Goal: Find specific page/section: Find specific page/section

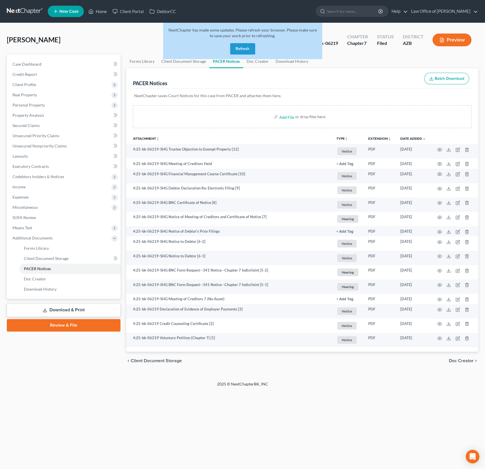
click at [248, 47] on button "Refresh" at bounding box center [242, 48] width 25 height 11
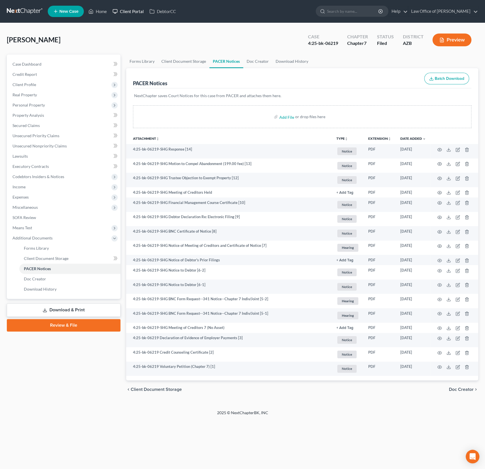
click at [134, 9] on link "Client Portal" at bounding box center [128, 11] width 37 height 10
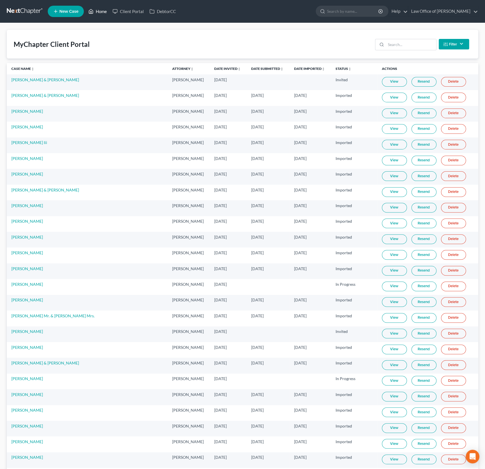
click at [103, 11] on link "Home" at bounding box center [98, 11] width 24 height 10
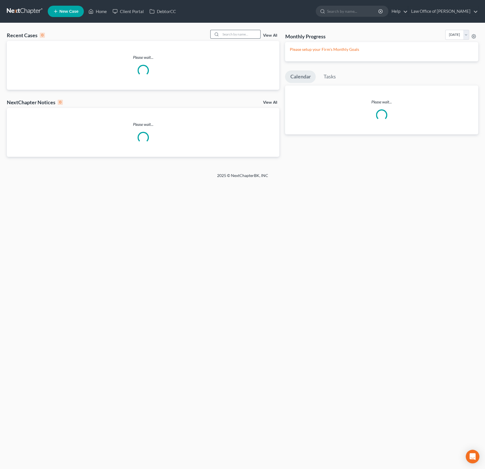
click at [236, 31] on input "search" at bounding box center [241, 34] width 40 height 8
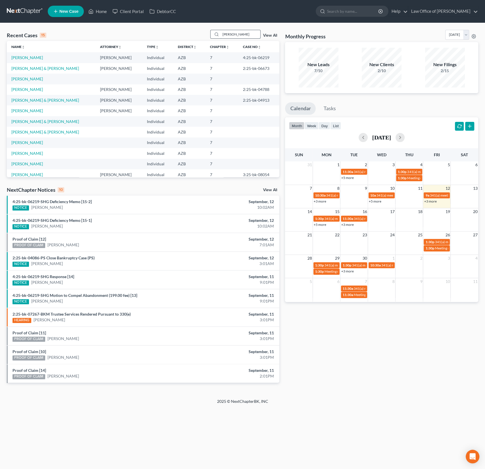
type input "[PERSON_NAME]"
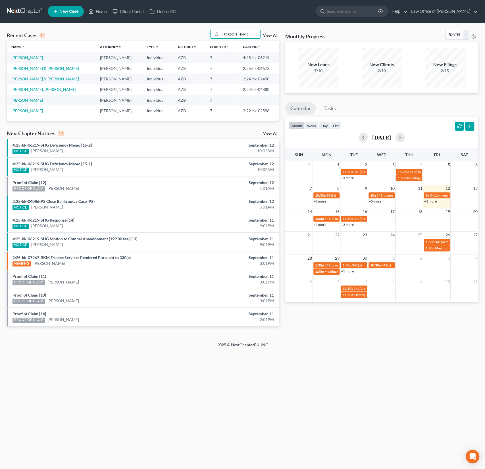
click at [23, 55] on td "[PERSON_NAME]" at bounding box center [51, 57] width 89 height 11
click at [27, 57] on link "[PERSON_NAME]" at bounding box center [27, 57] width 32 height 5
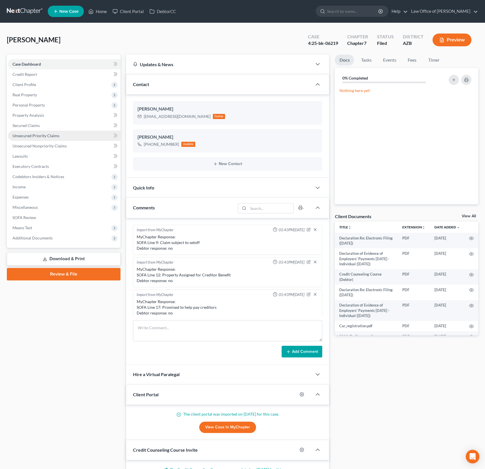
scroll to position [126, 0]
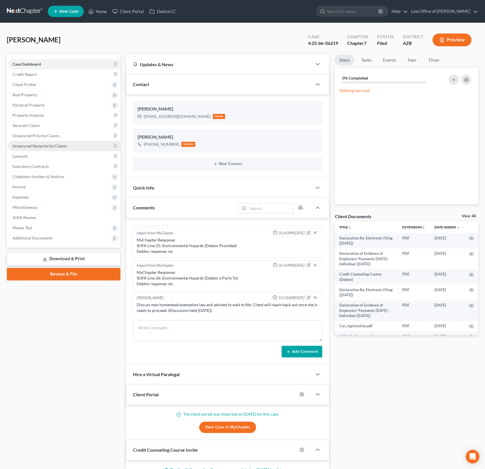
click at [41, 144] on span "Unsecured Nonpriority Claims" at bounding box center [40, 146] width 54 height 5
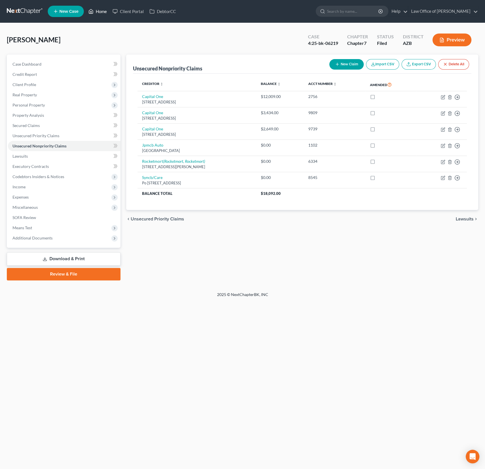
click at [102, 13] on link "Home" at bounding box center [98, 11] width 24 height 10
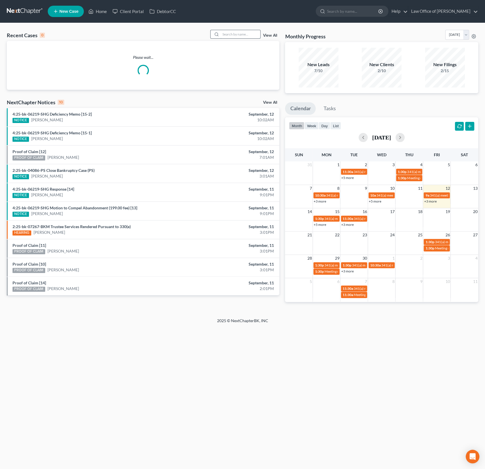
click at [234, 32] on input "search" at bounding box center [241, 34] width 40 height 8
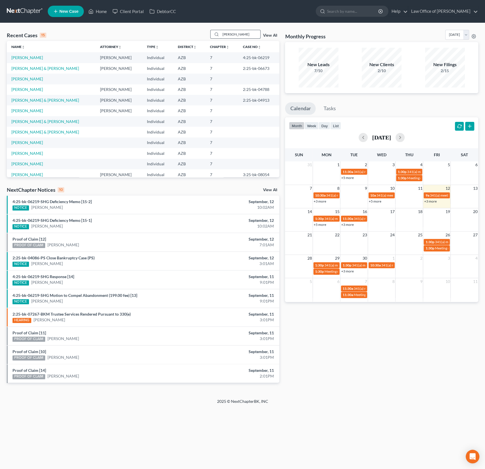
type input "[PERSON_NAME]"
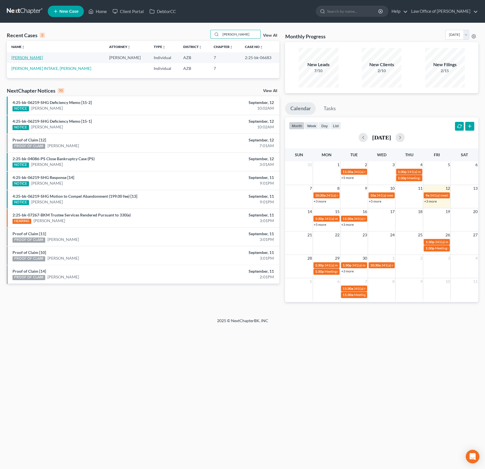
click at [29, 57] on link "[PERSON_NAME]" at bounding box center [27, 57] width 32 height 5
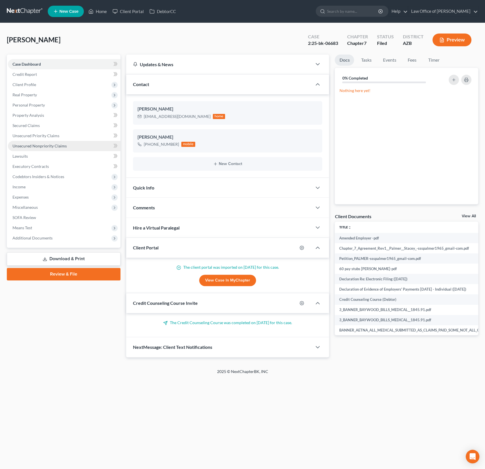
click at [47, 146] on span "Unsecured Nonpriority Claims" at bounding box center [40, 146] width 54 height 5
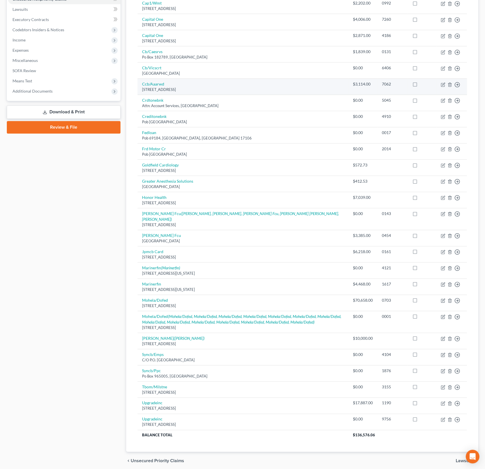
scroll to position [149, 0]
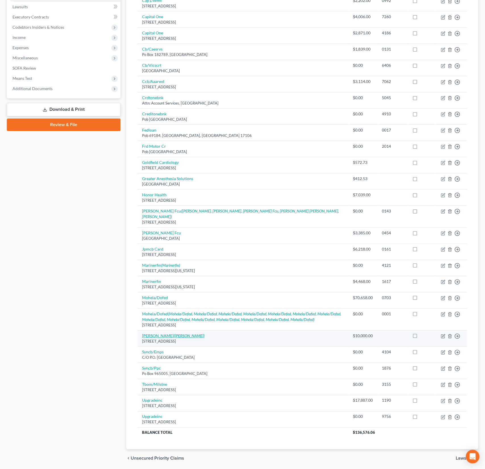
click at [177, 333] on icon "([PERSON_NAME])" at bounding box center [189, 335] width 31 height 5
select select "3"
select select "0"
select select "3"
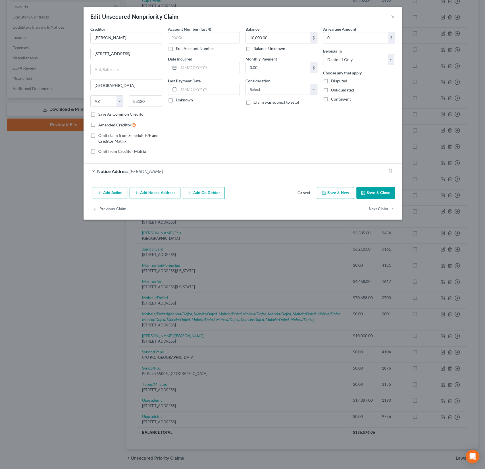
click at [168, 175] on div "Notice Address [PERSON_NAME]" at bounding box center [235, 171] width 302 height 15
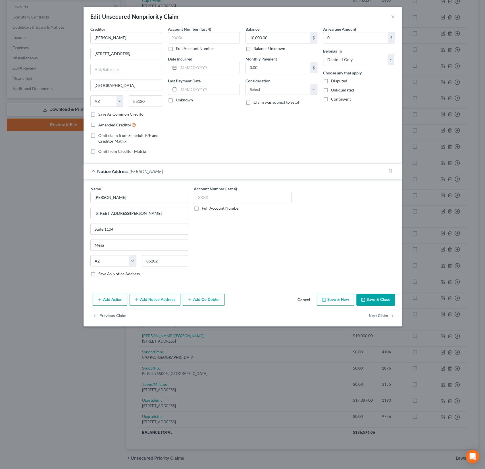
click at [395, 18] on div "Edit Unsecured Nonpriority Claim ×" at bounding box center [243, 16] width 318 height 19
click at [393, 16] on button "×" at bounding box center [393, 16] width 4 height 7
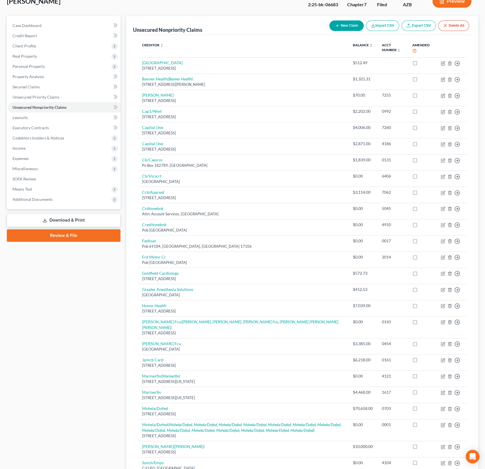
scroll to position [0, 0]
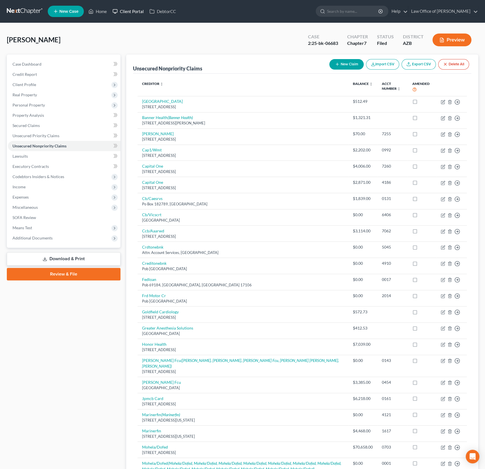
click at [134, 11] on link "Client Portal" at bounding box center [128, 11] width 37 height 10
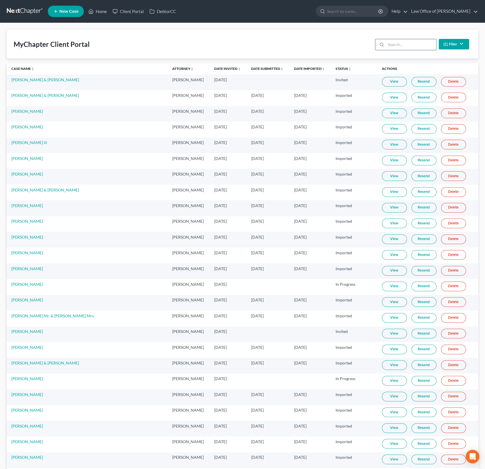
click at [403, 45] on input "search" at bounding box center [411, 44] width 50 height 11
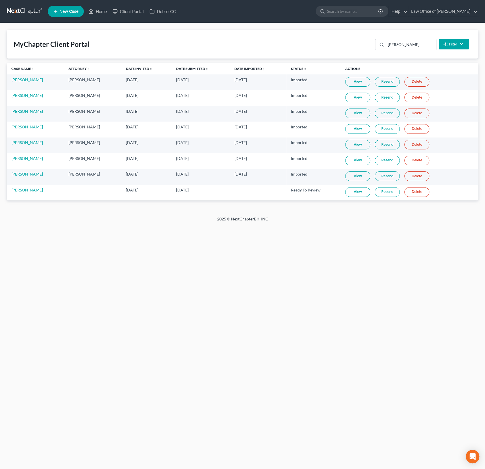
click at [360, 193] on link "View" at bounding box center [357, 192] width 25 height 10
click at [134, 13] on link "Client Portal" at bounding box center [128, 11] width 37 height 10
drag, startPoint x: 417, startPoint y: 47, endPoint x: 369, endPoint y: 42, distance: 48.9
click at [369, 42] on div "MyChapter Client Portal [PERSON_NAME] Filter Status Filter... Invited In Progre…" at bounding box center [242, 44] width 471 height 29
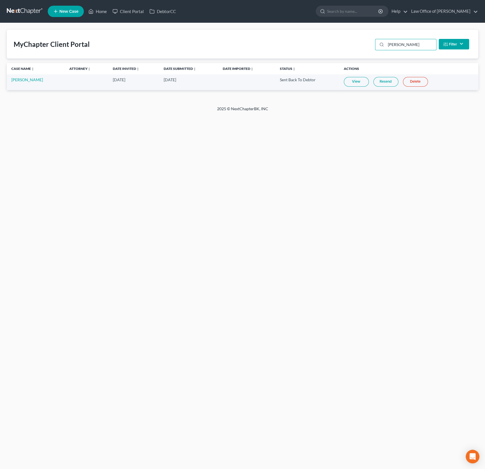
type input "[PERSON_NAME]"
click at [356, 80] on link "View" at bounding box center [356, 82] width 25 height 10
click at [115, 49] on div "MyChapter Client Portal [PERSON_NAME] Filter Status Filter... Invited In Progre…" at bounding box center [242, 44] width 471 height 29
click at [100, 10] on link "Home" at bounding box center [98, 11] width 24 height 10
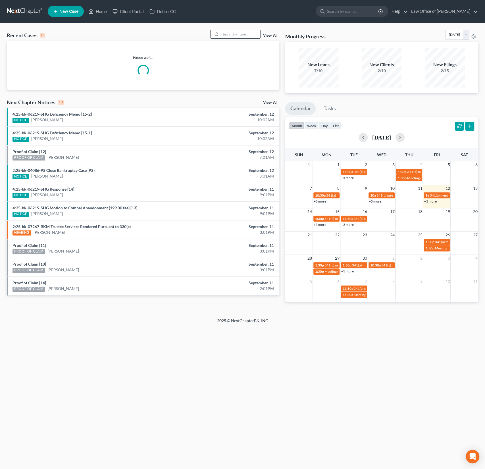
click at [229, 34] on input "search" at bounding box center [241, 34] width 40 height 8
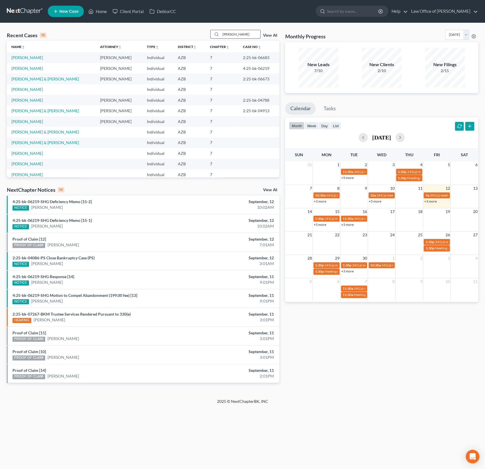
type input "[PERSON_NAME]"
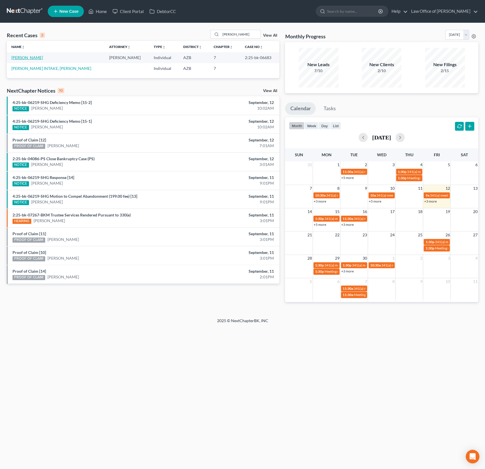
click at [20, 59] on link "[PERSON_NAME]" at bounding box center [27, 57] width 32 height 5
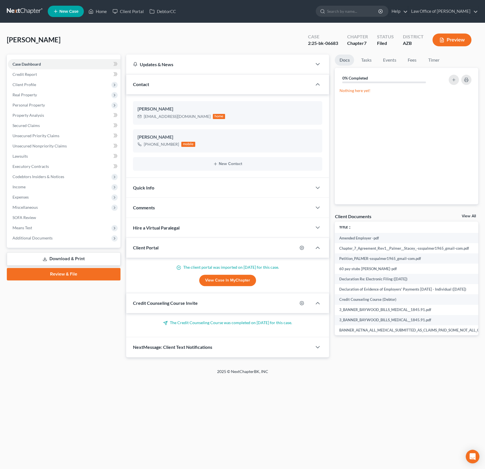
click at [45, 243] on div "Case Dashboard Payments Invoices Payments Payments Credit Report Client Profile…" at bounding box center [64, 151] width 114 height 193
click at [43, 240] on span "Additional Documents" at bounding box center [64, 238] width 113 height 10
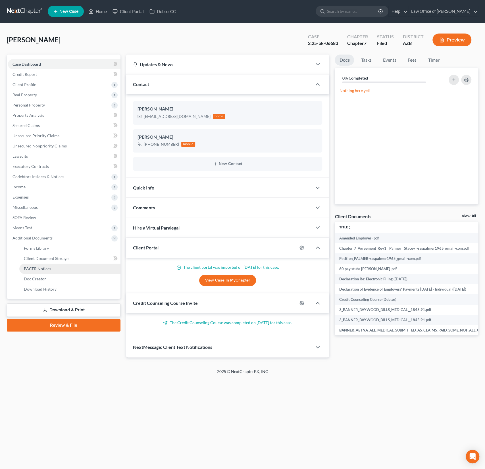
click at [44, 267] on span "PACER Notices" at bounding box center [37, 268] width 27 height 5
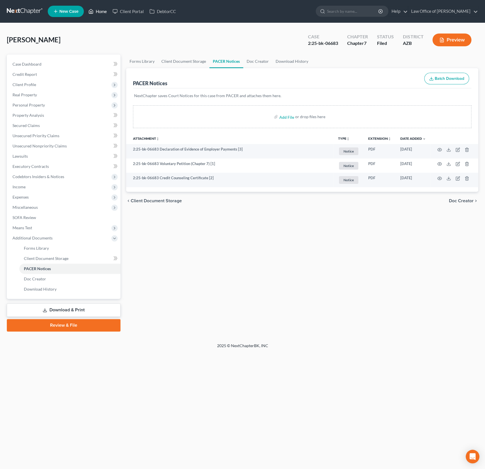
click at [103, 12] on link "Home" at bounding box center [98, 11] width 24 height 10
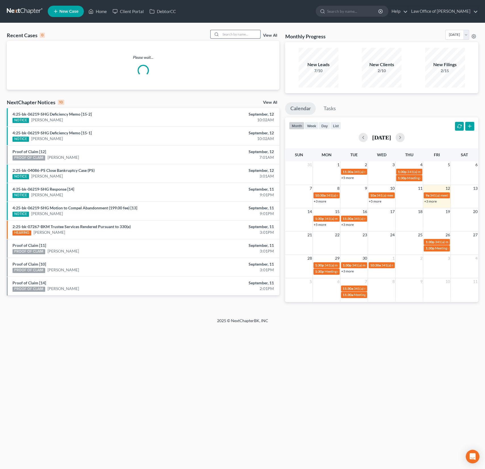
click at [231, 36] on input "search" at bounding box center [241, 34] width 40 height 8
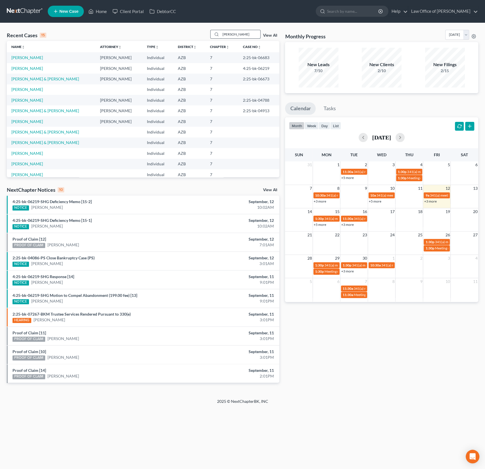
type input "[PERSON_NAME]"
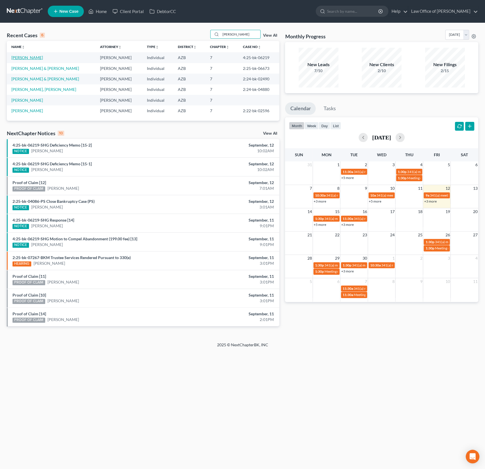
click at [29, 58] on link "[PERSON_NAME]" at bounding box center [27, 57] width 32 height 5
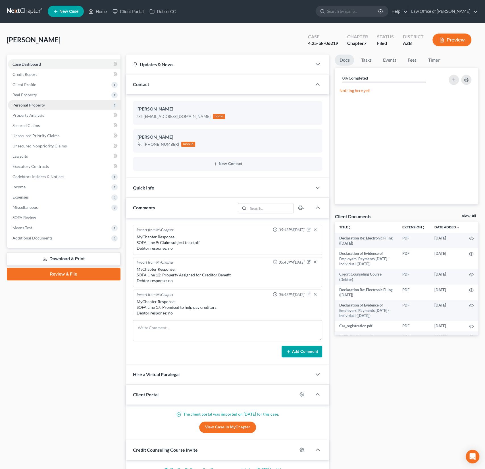
scroll to position [126, 0]
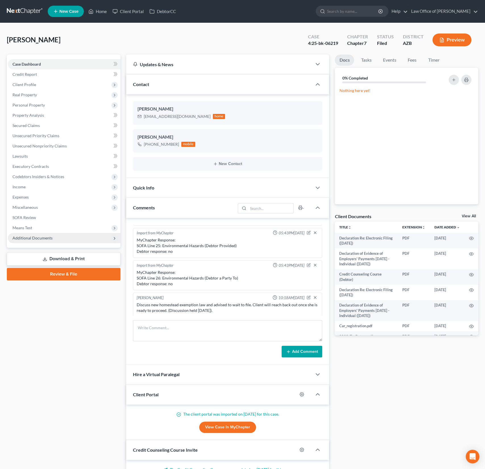
click at [36, 236] on span "Additional Documents" at bounding box center [33, 238] width 40 height 5
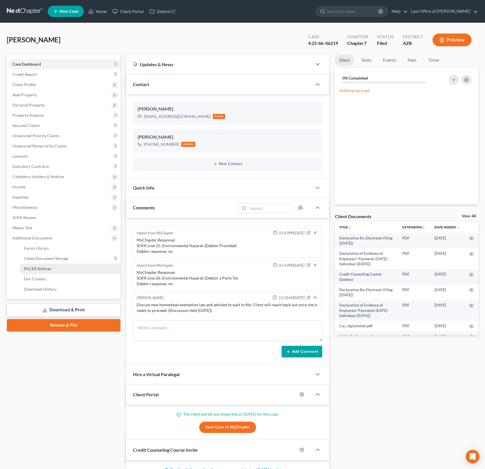
click at [39, 265] on link "PACER Notices" at bounding box center [69, 269] width 101 height 10
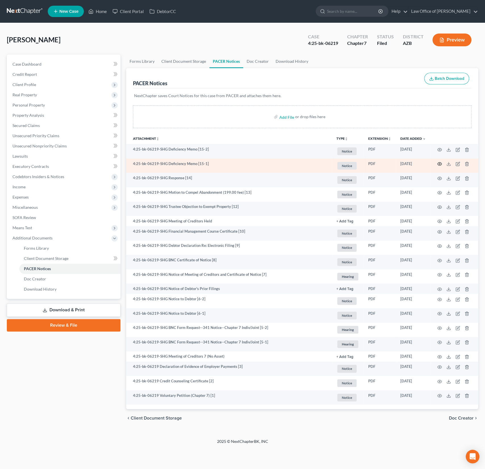
click at [439, 163] on icon "button" at bounding box center [439, 164] width 5 height 5
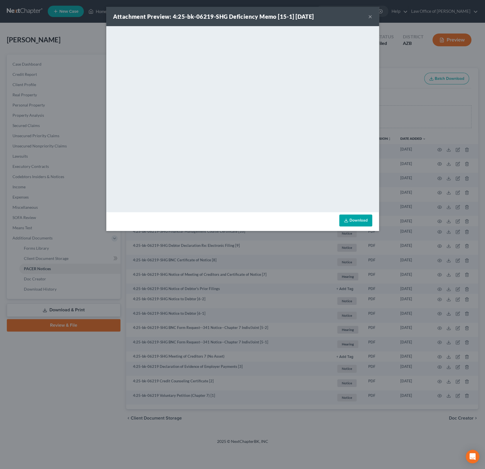
click at [371, 18] on button "×" at bounding box center [370, 16] width 4 height 7
